Goal: Transaction & Acquisition: Purchase product/service

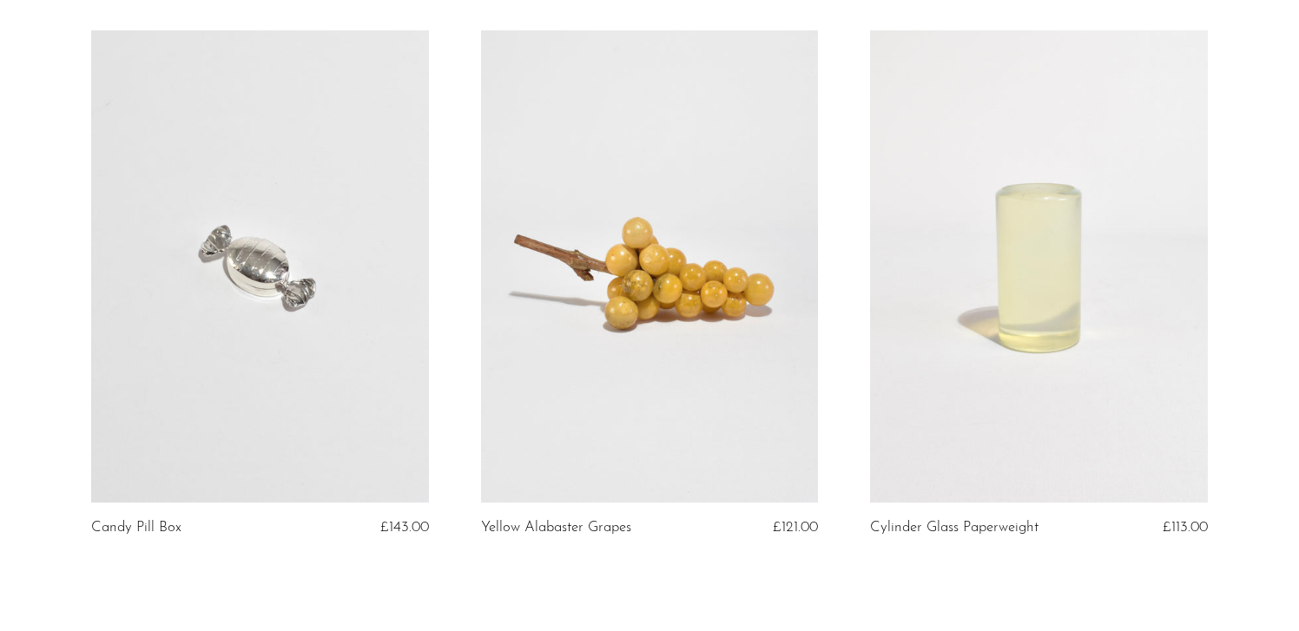
scroll to position [6555, 0]
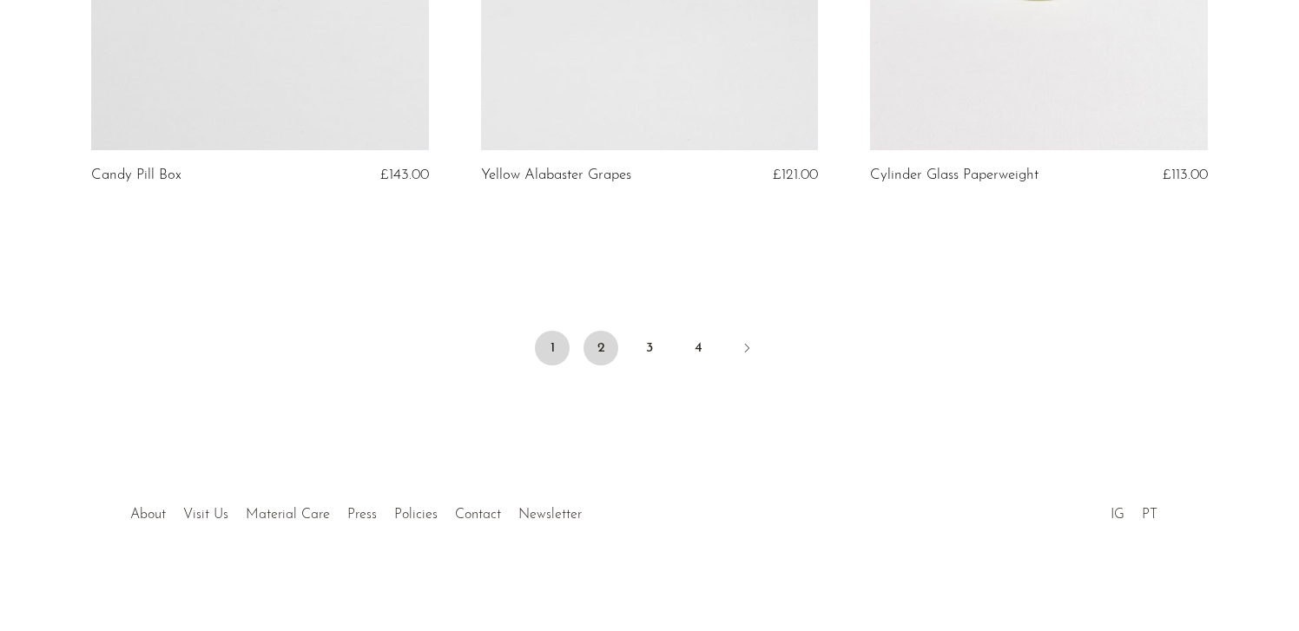
click at [604, 345] on link "2" at bounding box center [600, 348] width 35 height 35
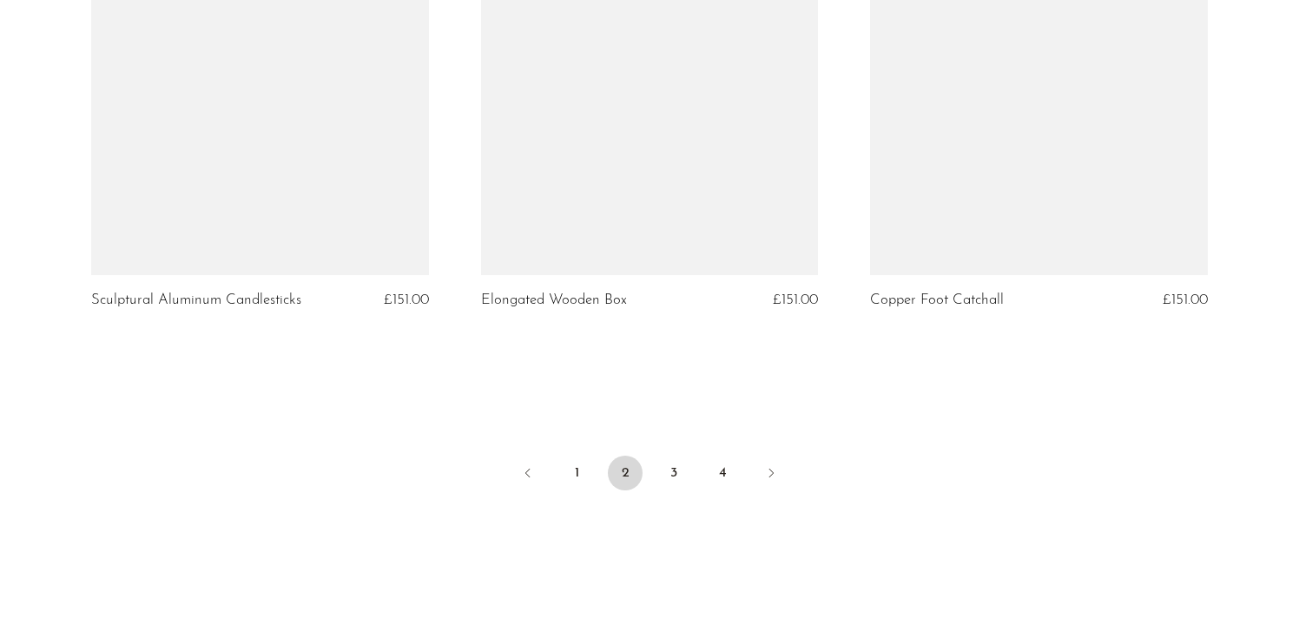
scroll to position [6434, 0]
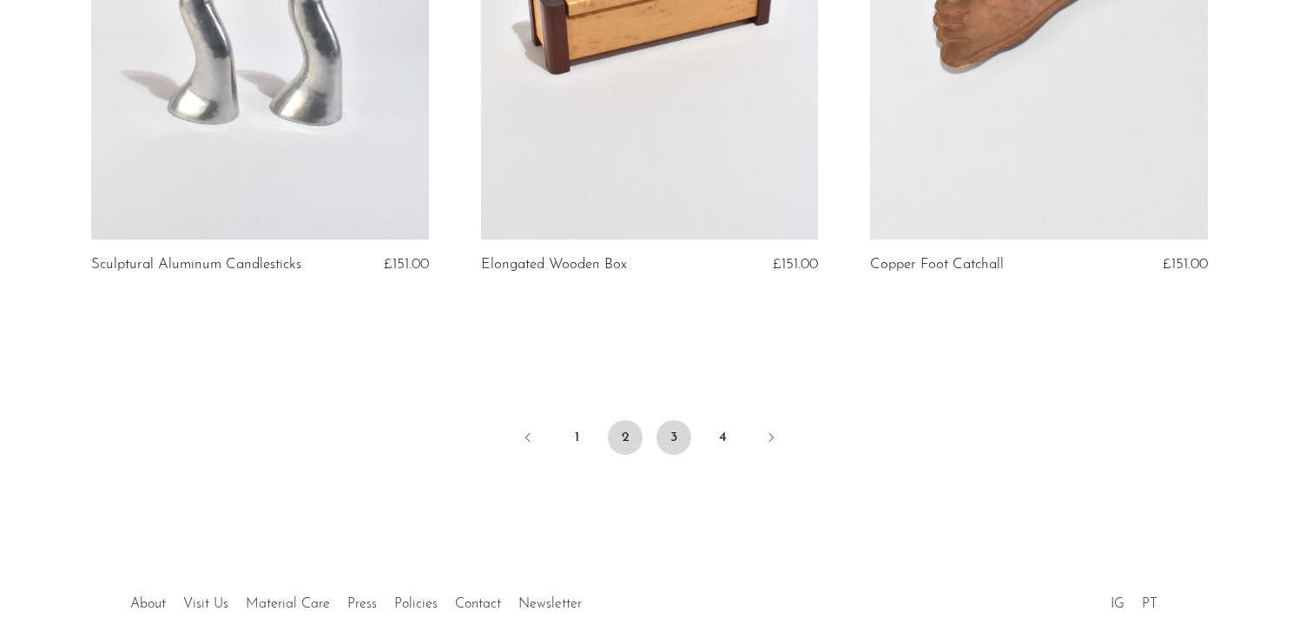
click at [679, 443] on link "3" at bounding box center [673, 437] width 35 height 35
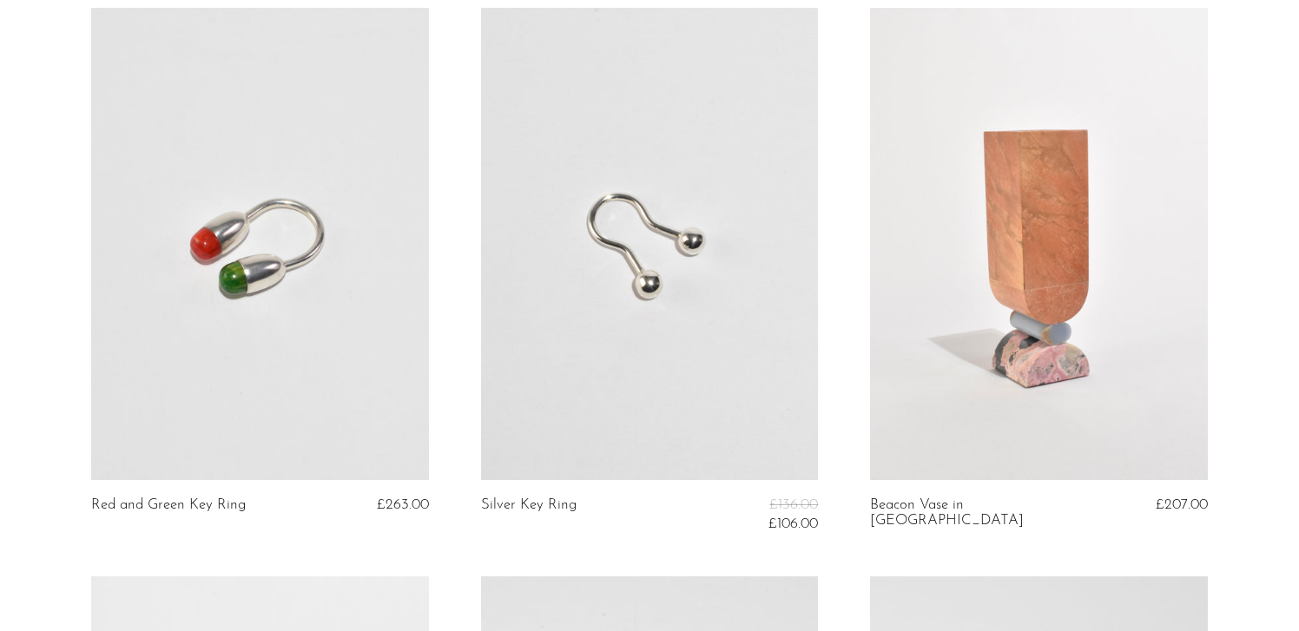
scroll to position [4525, 0]
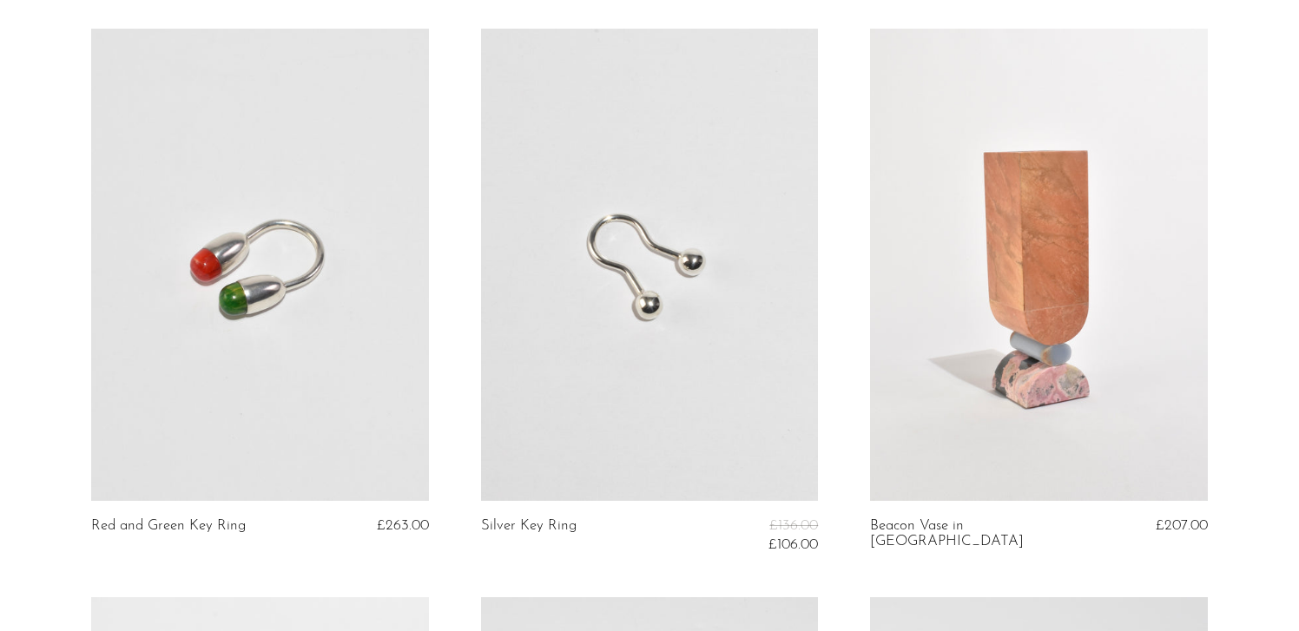
click at [1016, 290] on link at bounding box center [1039, 265] width 338 height 472
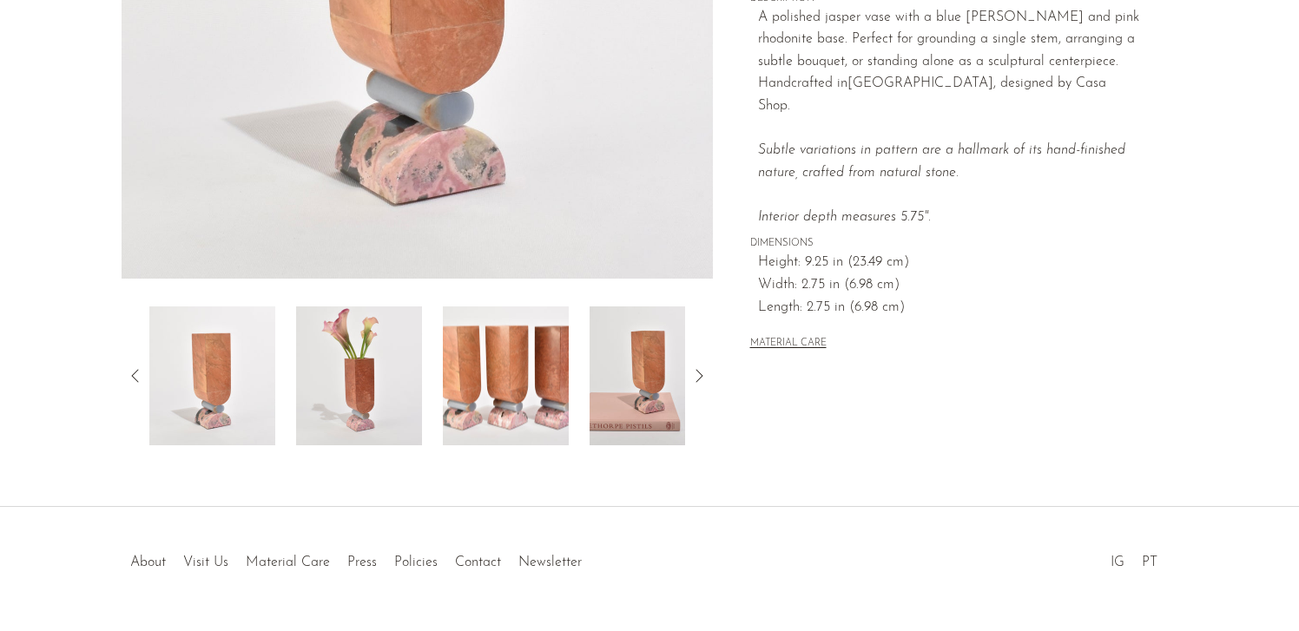
scroll to position [457, 0]
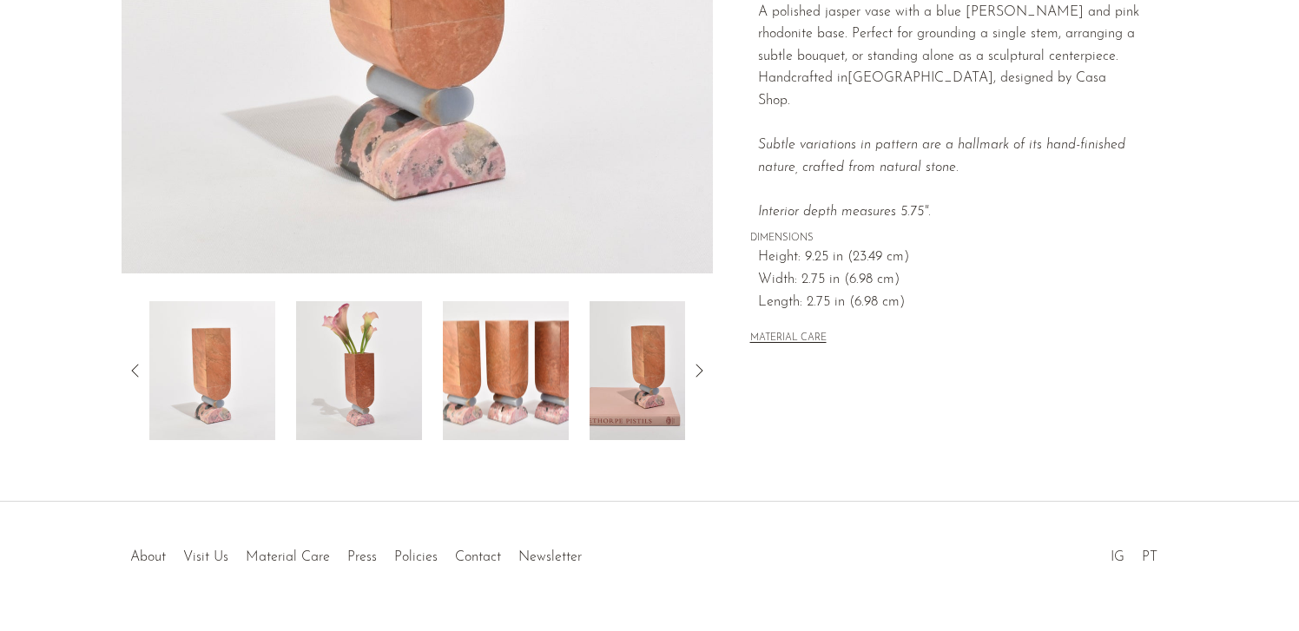
click at [365, 368] on img at bounding box center [359, 370] width 126 height 139
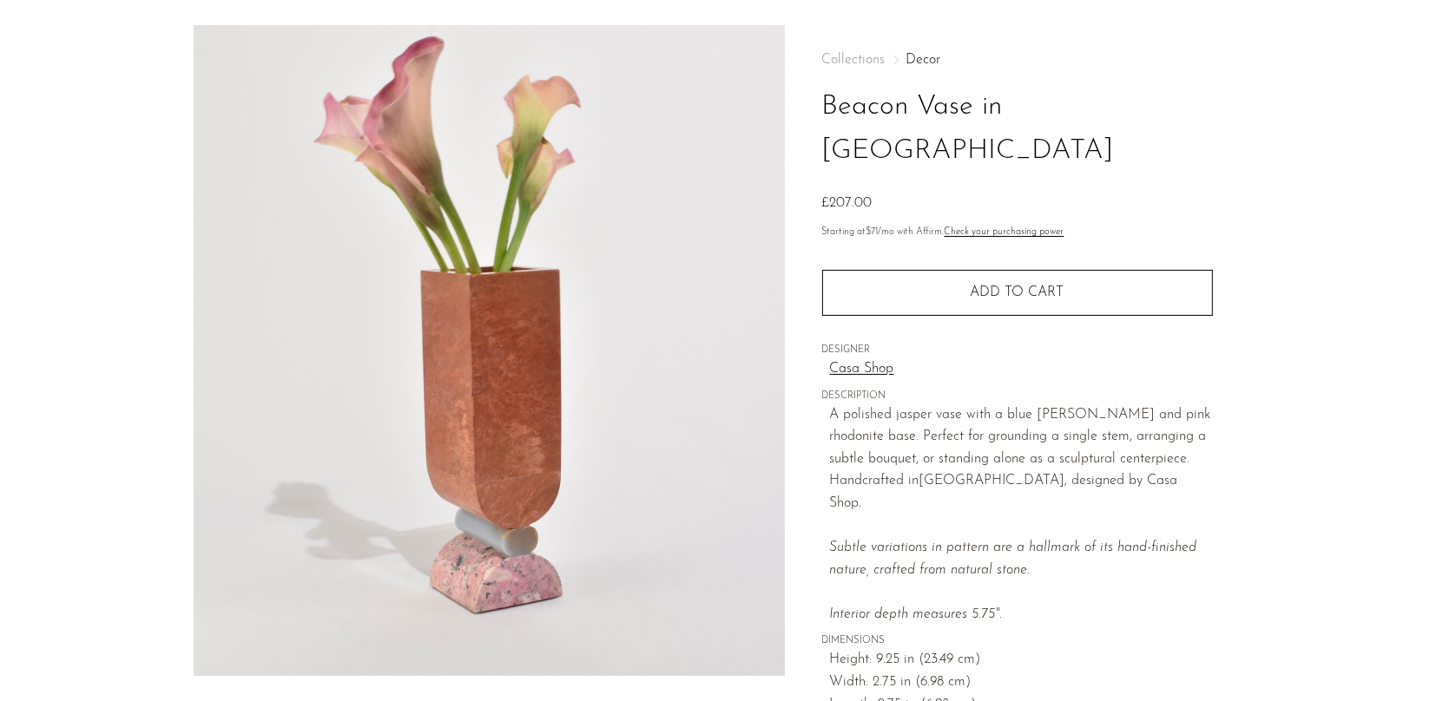
scroll to position [58, 0]
